Goal: Task Accomplishment & Management: Manage account settings

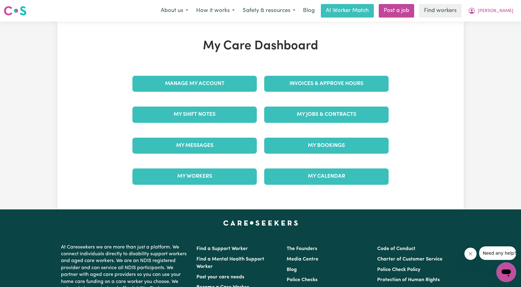
click at [297, 95] on div "Invoices & Approve Hours" at bounding box center [326, 83] width 132 height 31
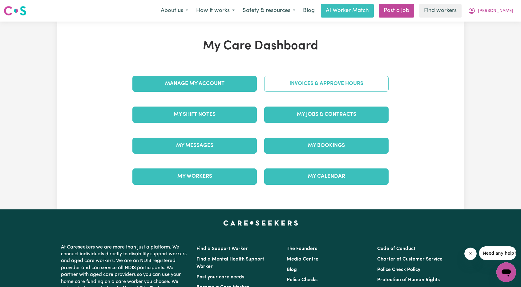
click at [307, 84] on link "Invoices & Approve Hours" at bounding box center [326, 84] width 124 height 16
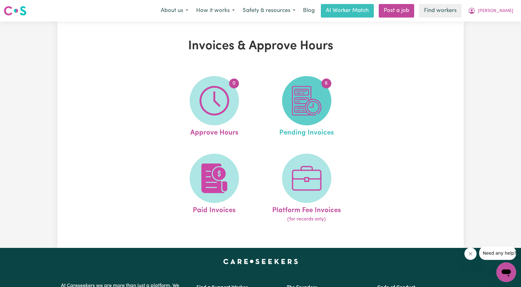
click at [311, 99] on img at bounding box center [307, 101] width 30 height 30
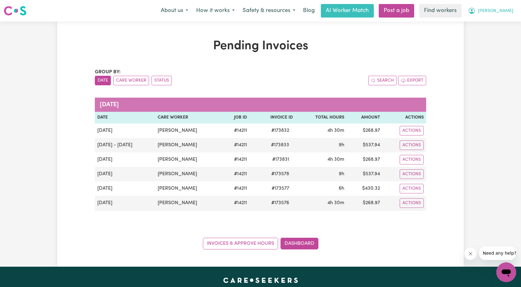
click at [508, 11] on span "[PERSON_NAME]" at bounding box center [495, 11] width 35 height 7
click at [493, 38] on link "Logout" at bounding box center [492, 36] width 49 height 12
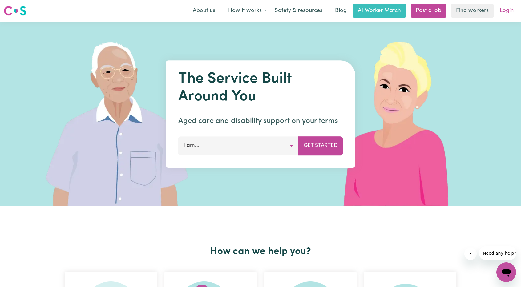
click at [508, 17] on link "Login" at bounding box center [506, 11] width 21 height 14
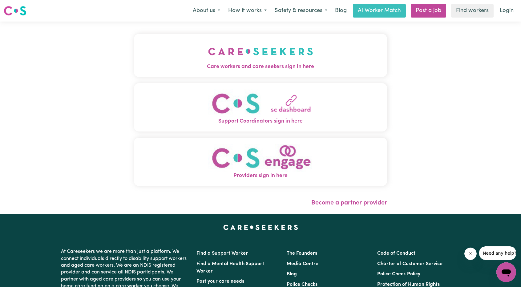
click at [261, 74] on button "Care workers and care seekers sign in here" at bounding box center [260, 55] width 253 height 43
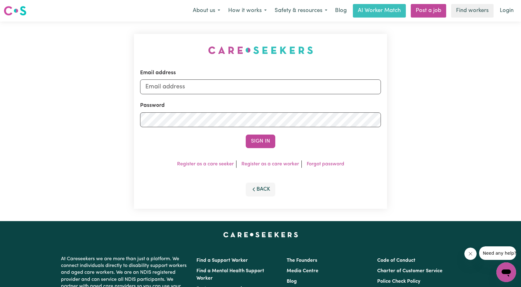
click at [290, 78] on div "Email address" at bounding box center [260, 81] width 241 height 25
click at [275, 87] on input "Email address" at bounding box center [260, 86] width 241 height 15
drag, startPoint x: 177, startPoint y: 87, endPoint x: 324, endPoint y: 99, distance: 147.3
click at [313, 99] on form "Email address [EMAIL_ADDRESS][PERSON_NAME][DOMAIN_NAME] Password Sign In" at bounding box center [260, 108] width 241 height 79
type input "superuser~[EMAIL_ADDRESS][DOMAIN_NAME]"
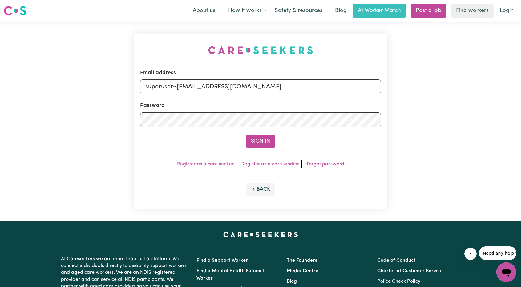
click at [254, 134] on form "Email address superuser~[EMAIL_ADDRESS][DOMAIN_NAME] Password Sign In" at bounding box center [260, 108] width 241 height 79
click at [260, 142] on button "Sign In" at bounding box center [261, 141] width 30 height 14
